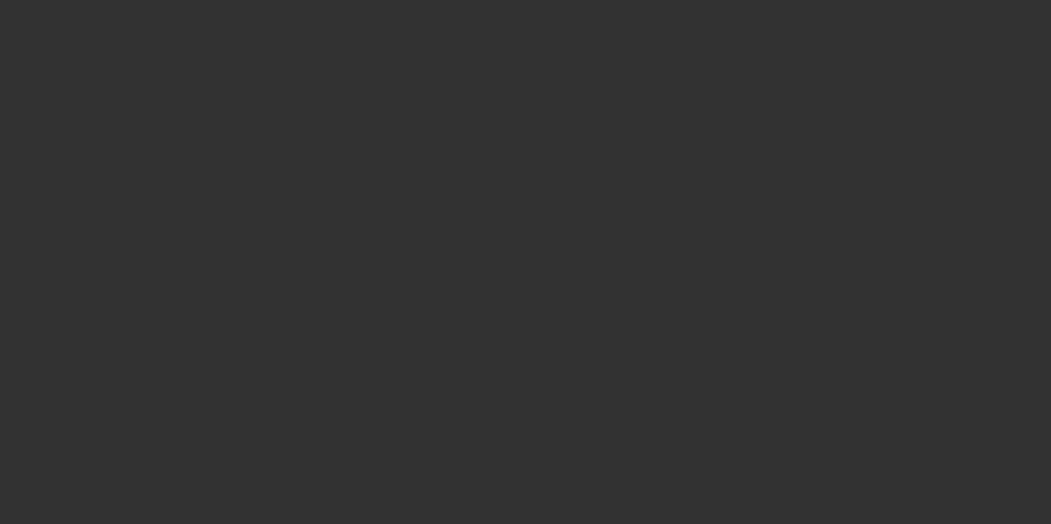
select select "4"
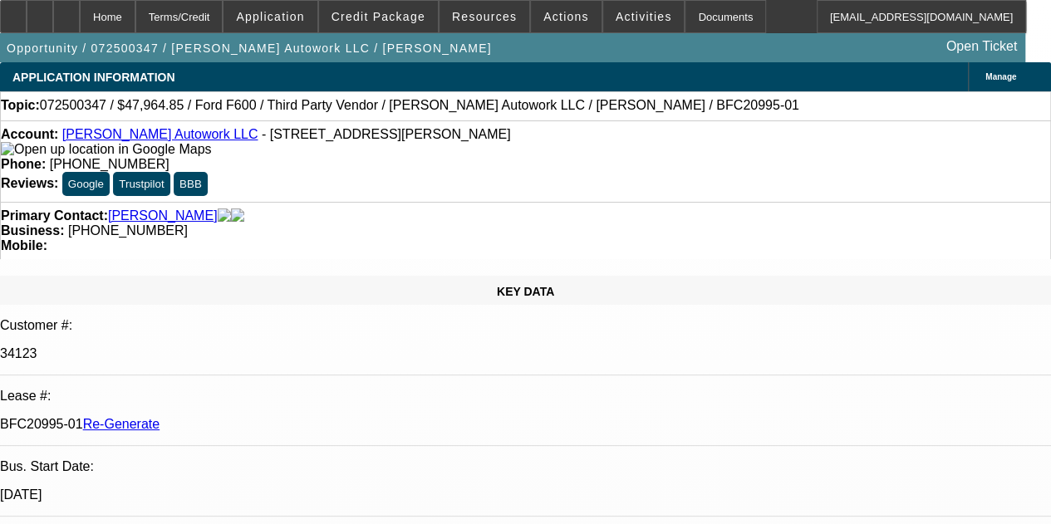
select select "0"
select select "2"
select select "0"
select select "6"
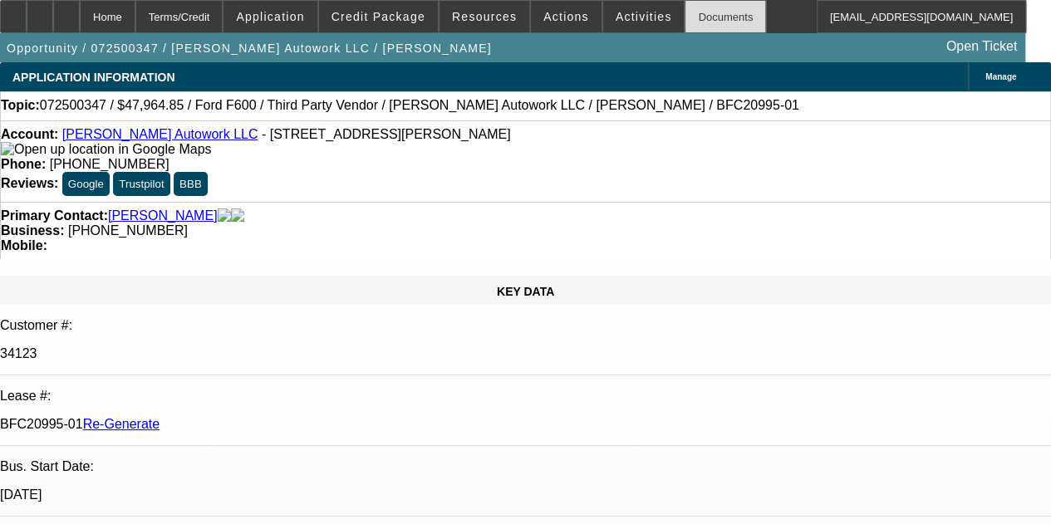
click at [684, 12] on div "Documents" at bounding box center [724, 16] width 81 height 33
click at [80, 12] on div at bounding box center [66, 16] width 27 height 33
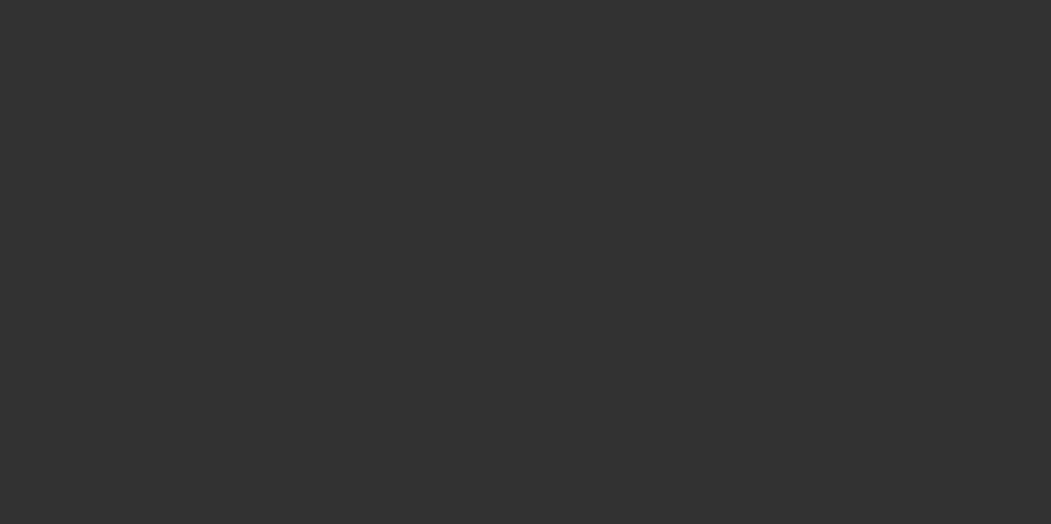
select select "4"
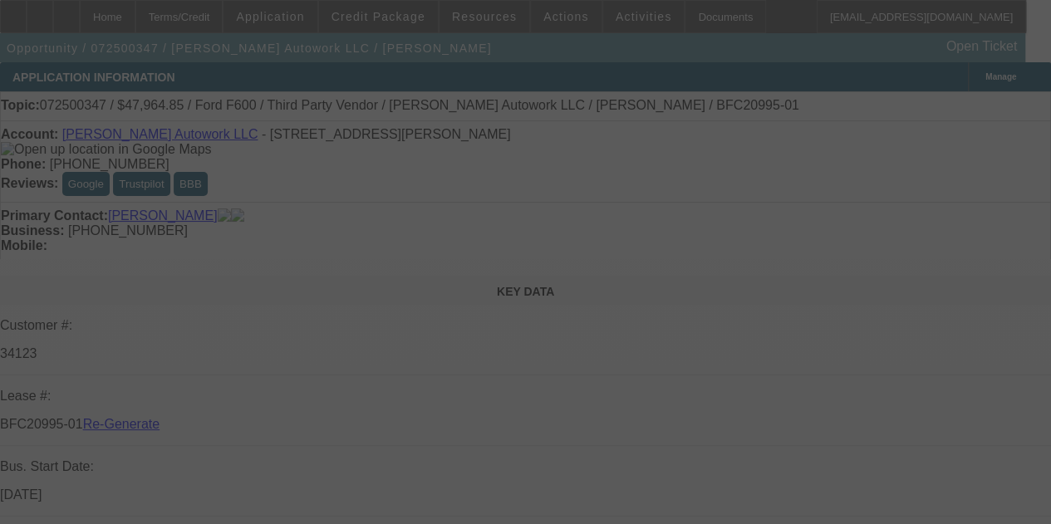
select select "0"
select select "2"
select select "0"
select select "6"
